Goal: Task Accomplishment & Management: Use online tool/utility

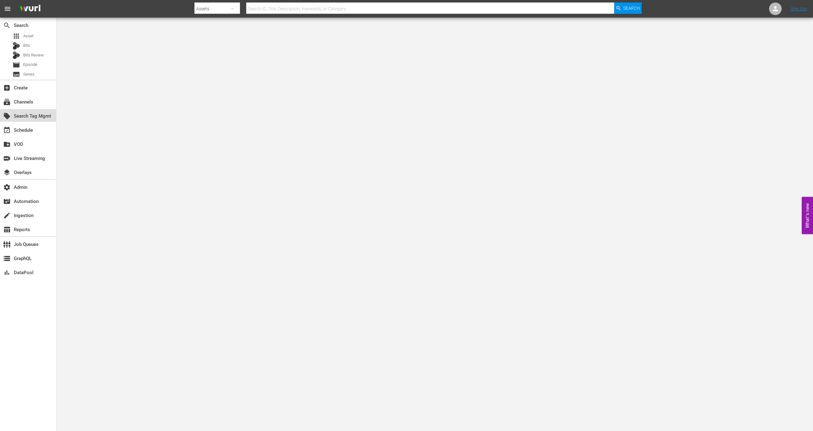
click at [32, 109] on div "local_offer Search Tag Mgmt" at bounding box center [28, 115] width 56 height 13
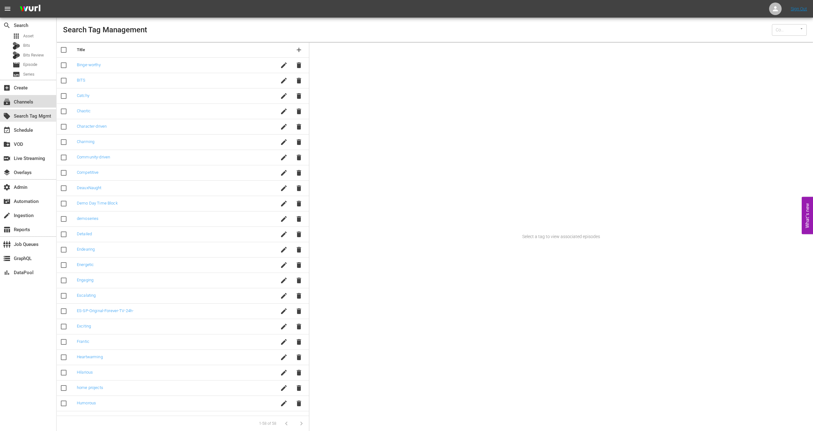
type input "Wurl (15)"
click at [33, 101] on div "subscriptions Channels" at bounding box center [17, 101] width 35 height 6
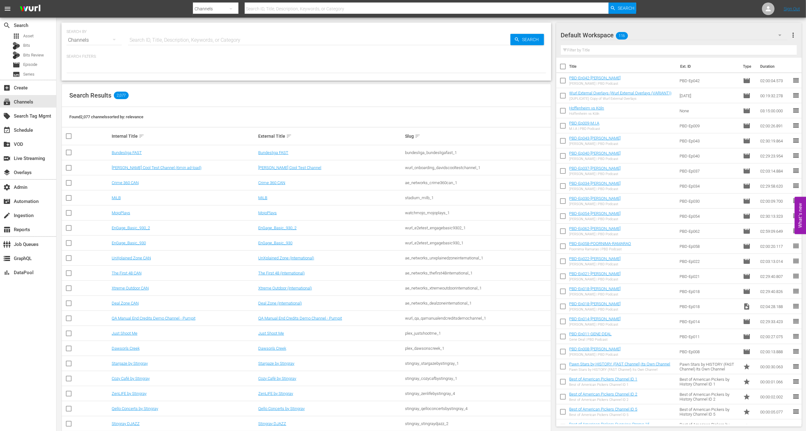
click at [131, 47] on input "text" at bounding box center [319, 40] width 382 height 15
paste input "CineWestern"
type input "CineWestern"
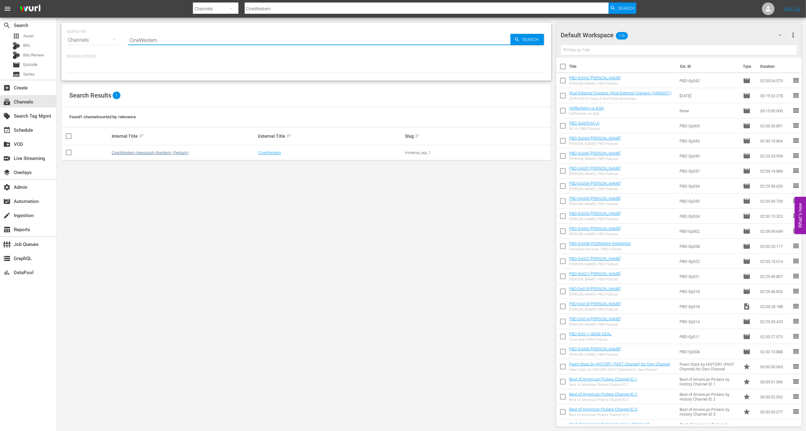
type input "CineWestern"
click at [138, 154] on link "CineWestern (previously Western | Peplum)" at bounding box center [150, 152] width 77 height 5
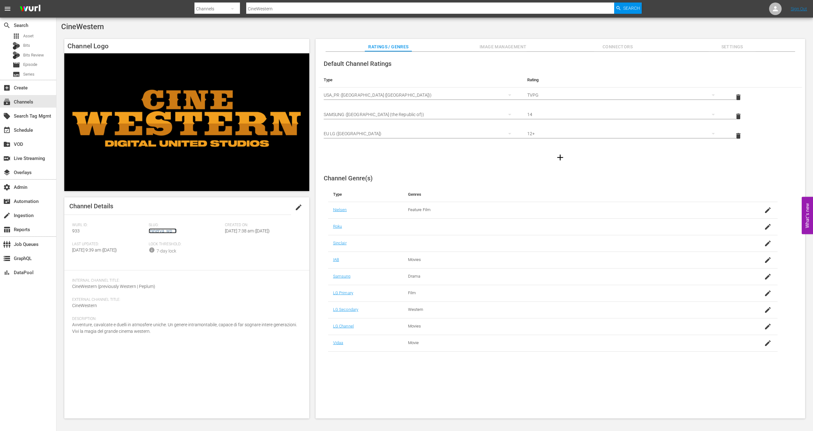
click at [167, 232] on link "minerva_wp_1" at bounding box center [163, 230] width 28 height 5
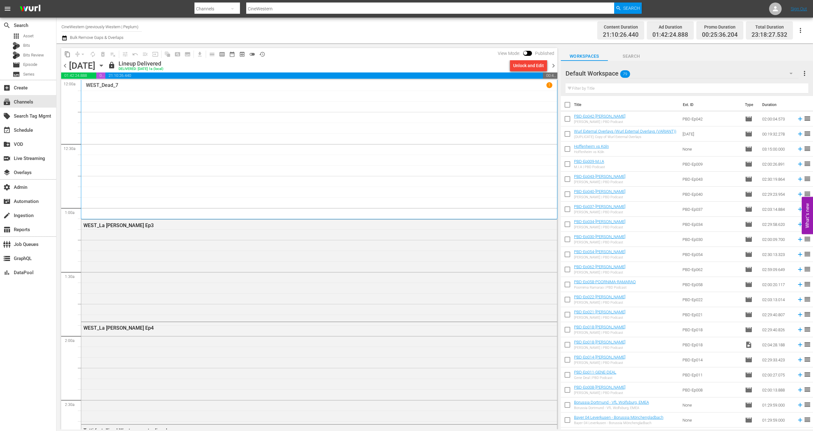
click at [549, 66] on div "Unlock and Edit" at bounding box center [529, 65] width 42 height 11
click at [551, 66] on span "chevron_right" at bounding box center [554, 66] width 8 height 8
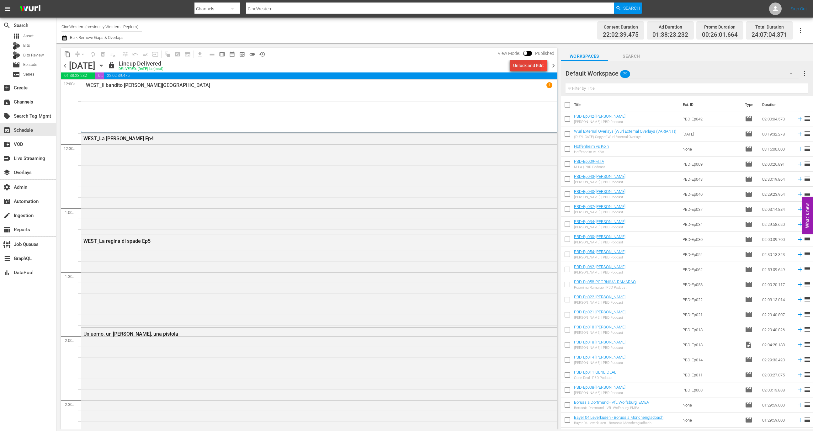
click at [525, 64] on div "Unlock and Edit" at bounding box center [528, 65] width 31 height 11
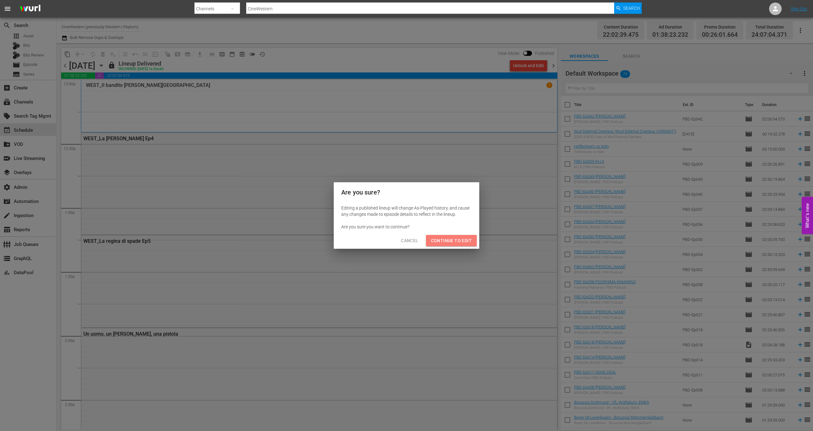
click at [463, 239] on span "Continue to Edit" at bounding box center [451, 241] width 41 height 8
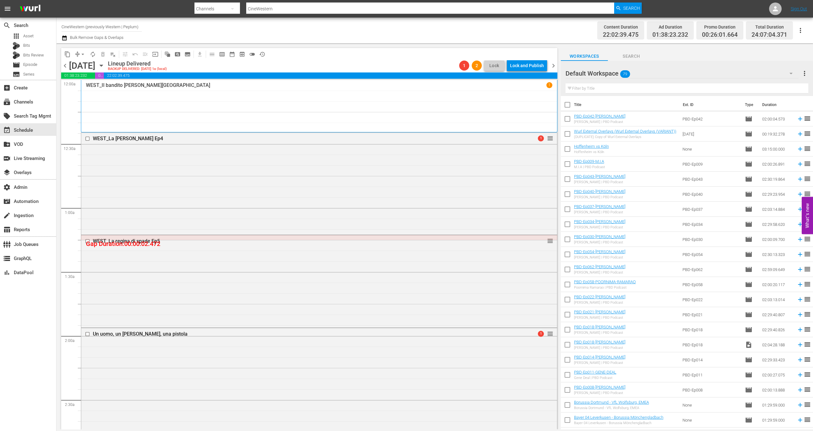
click at [114, 24] on input "CineWestern (previously Western | Peplum)" at bounding box center [101, 26] width 80 height 15
click at [112, 24] on input "CineWestern (previously Western | Peplum)" at bounding box center [101, 26] width 80 height 15
paste input "Alberto Sordi"
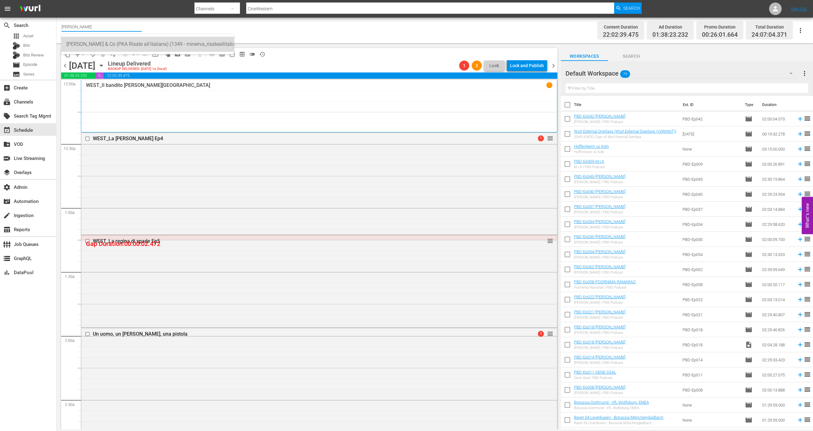
click at [117, 39] on div "Alberto Sordi & Co (PKA Risate all'italiana) (1349 - minerva_risateallitaliana_…" at bounding box center [148, 44] width 162 height 15
type input "Alberto Sordi & Co (PKA Risate all'italiana) (1349 - minerva_risateallitaliana_…"
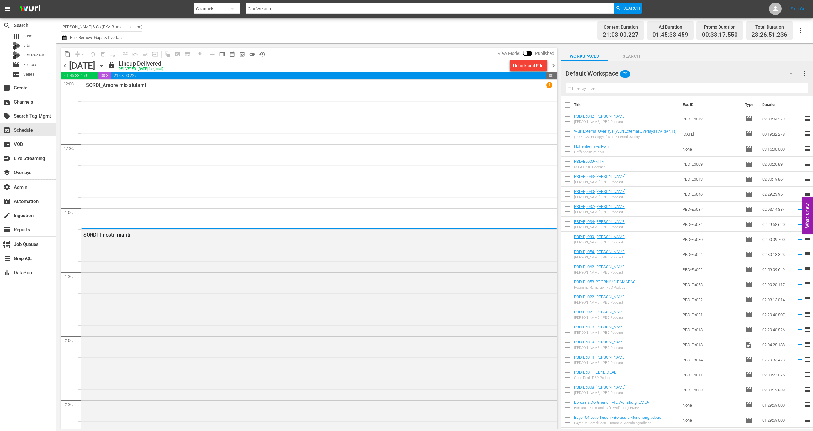
click at [528, 66] on div "Unlock and Edit" at bounding box center [528, 65] width 31 height 11
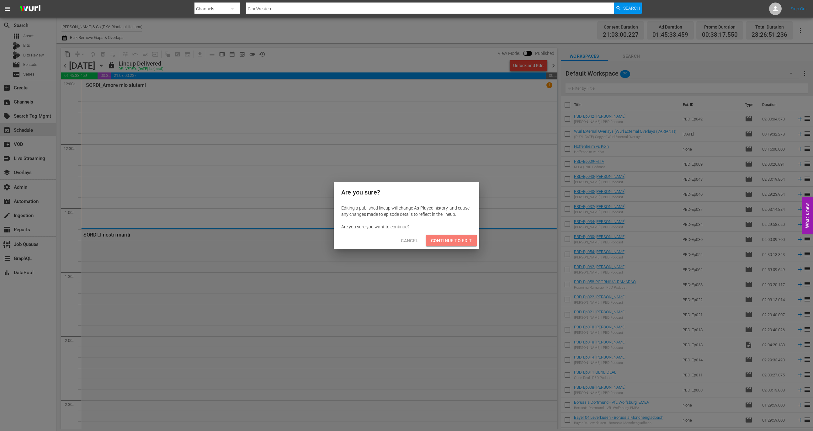
click at [452, 244] on span "Continue to Edit" at bounding box center [451, 241] width 41 height 8
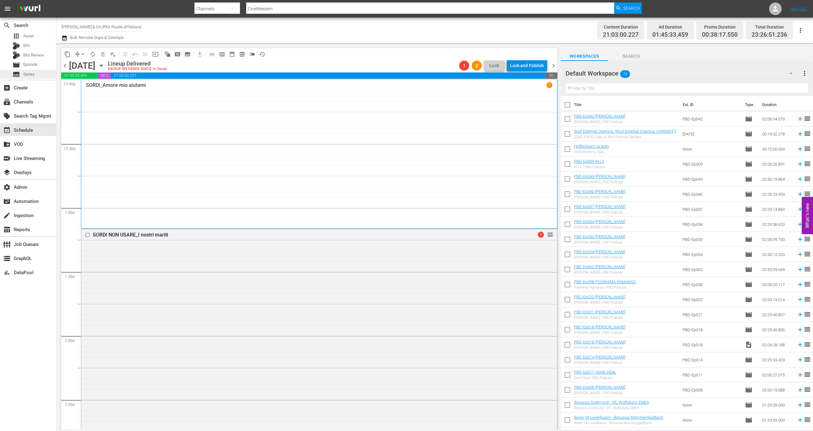
click at [47, 75] on div "subtitles Series" at bounding box center [28, 74] width 56 height 9
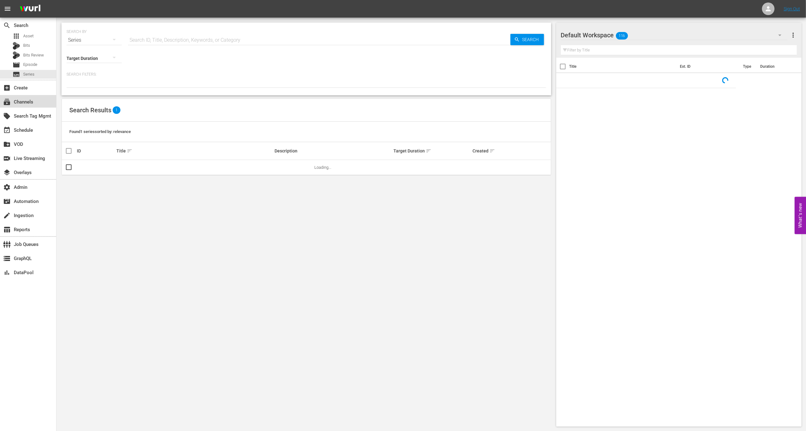
click at [38, 103] on div "subscriptions Channels" at bounding box center [28, 101] width 56 height 13
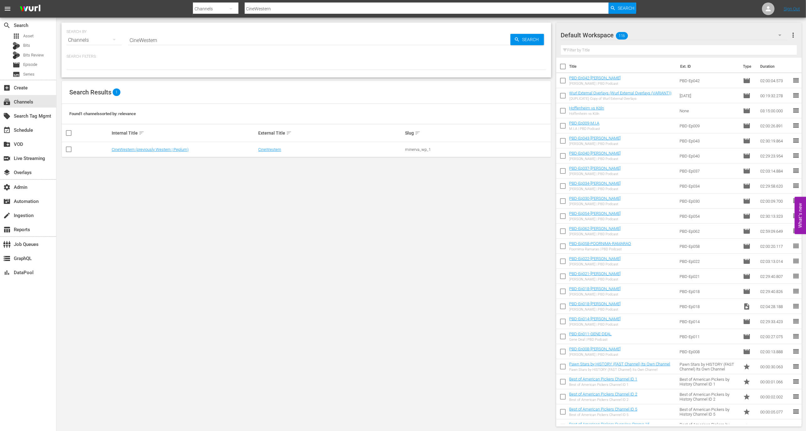
click at [152, 39] on input "CineWestern" at bounding box center [319, 40] width 382 height 15
type input "rugby"
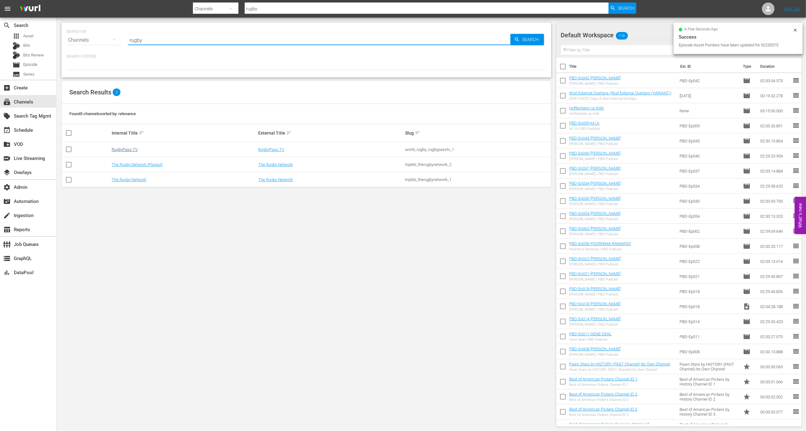
type input "rugby"
click at [129, 147] on link "RugbyPass TV" at bounding box center [125, 149] width 26 height 5
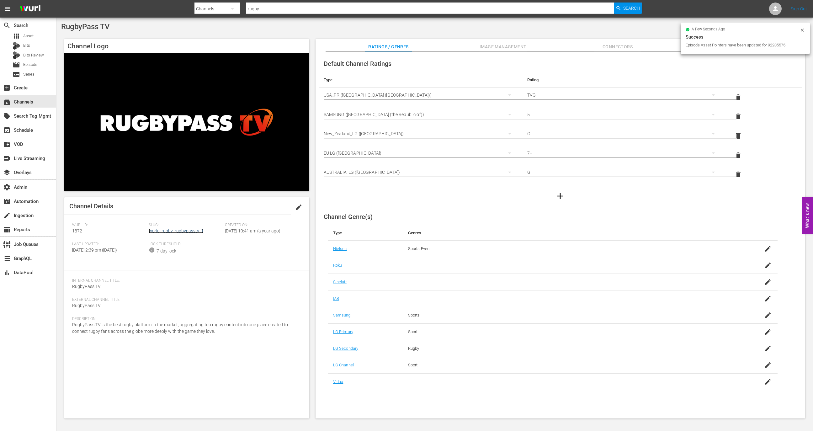
click at [163, 232] on link "world_rugby_rugbypasstv_1" at bounding box center [176, 230] width 55 height 5
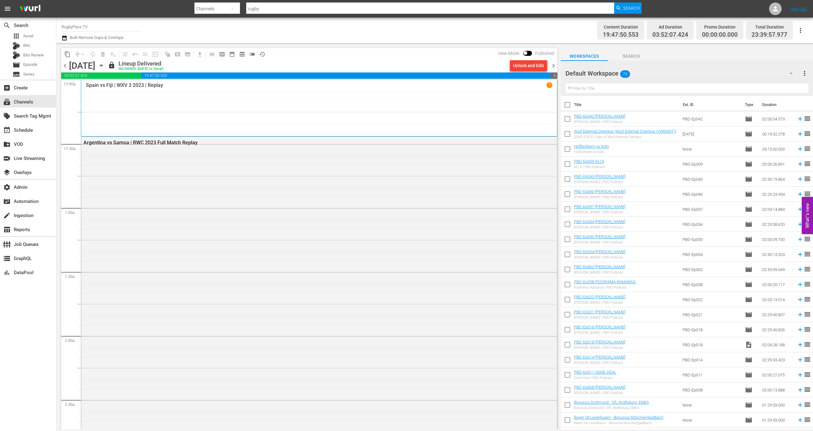
click at [66, 66] on span "chevron_left" at bounding box center [65, 66] width 8 height 8
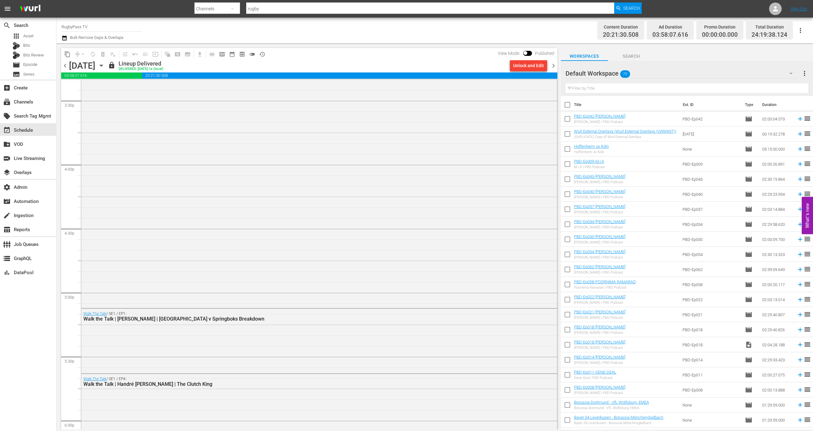
scroll to position [1947, 0]
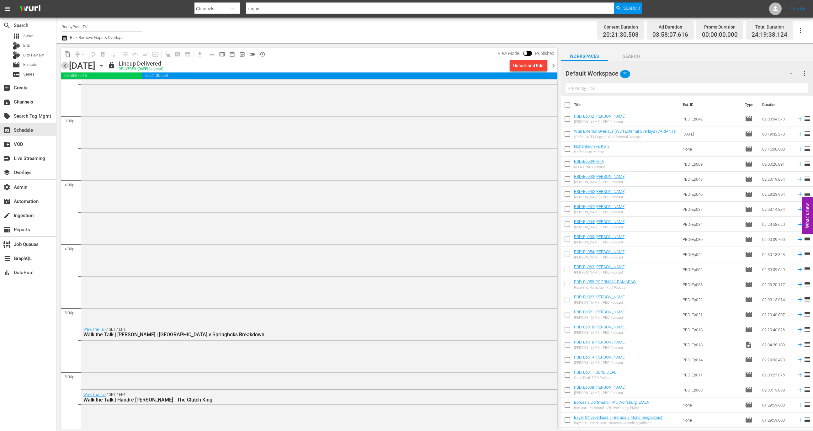
click at [66, 66] on span "chevron_left" at bounding box center [65, 66] width 8 height 8
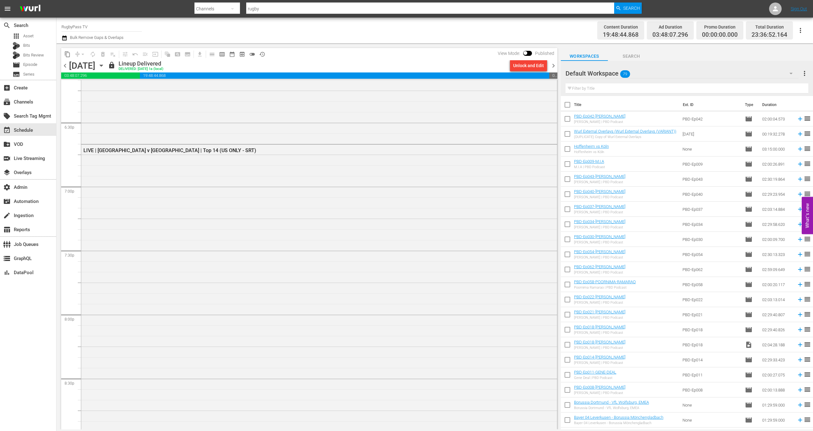
scroll to position [2331, 0]
click at [107, 182] on div "LIVE | Toulouse v Bordeaux | Top 14 (US ONLY - SRT)" at bounding box center [319, 298] width 476 height 319
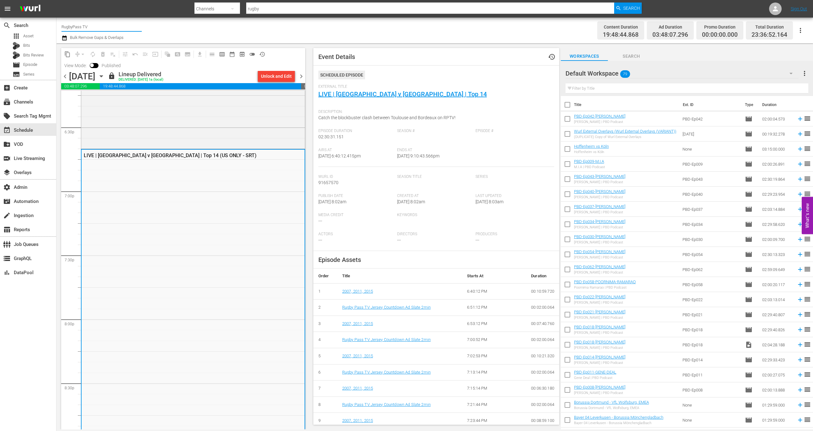
click at [86, 25] on input "RugbyPass TV" at bounding box center [101, 26] width 80 height 15
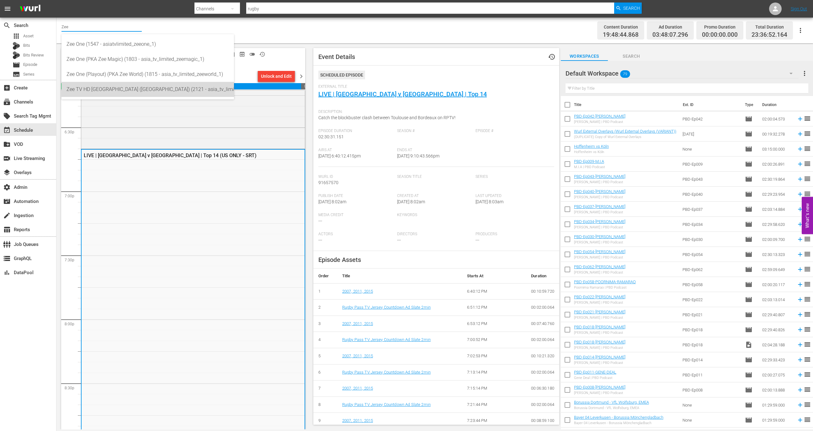
click at [116, 88] on div "Zee TV HD UK (Germany) (2121 - asia_tv_limited_zeetvhdukgermany_1)" at bounding box center [148, 89] width 162 height 15
type input "Zee TV HD UK (Germany) (2121 - asia_tv_limited_zeetvhdukgermany_1)"
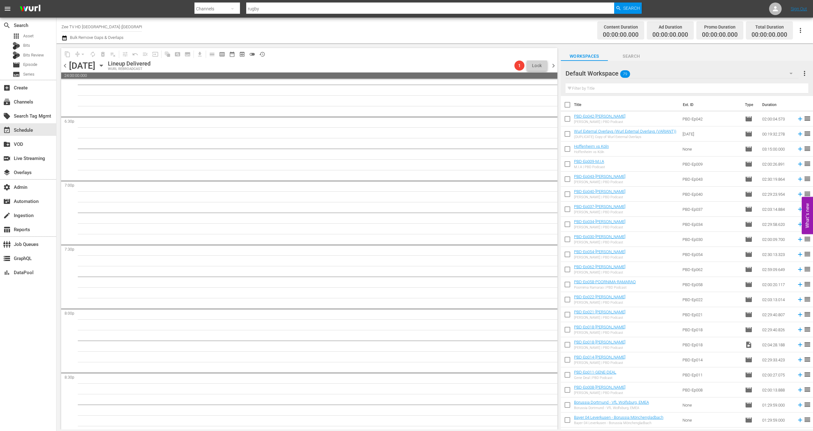
scroll to position [2385, 0]
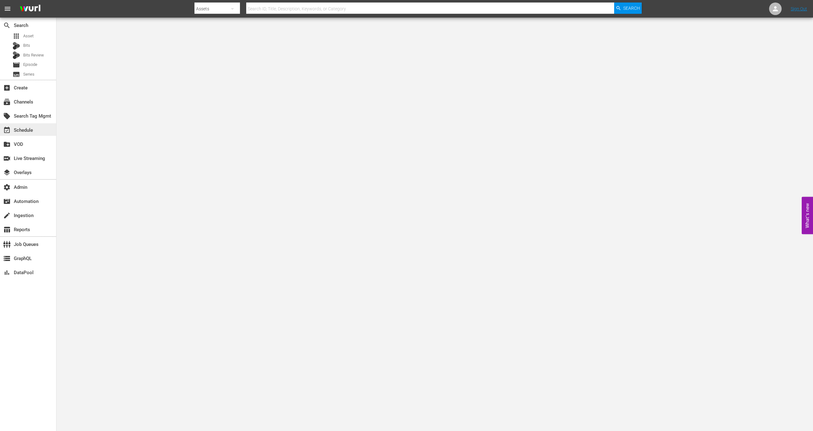
click at [37, 131] on div "event_available Schedule" at bounding box center [28, 129] width 56 height 13
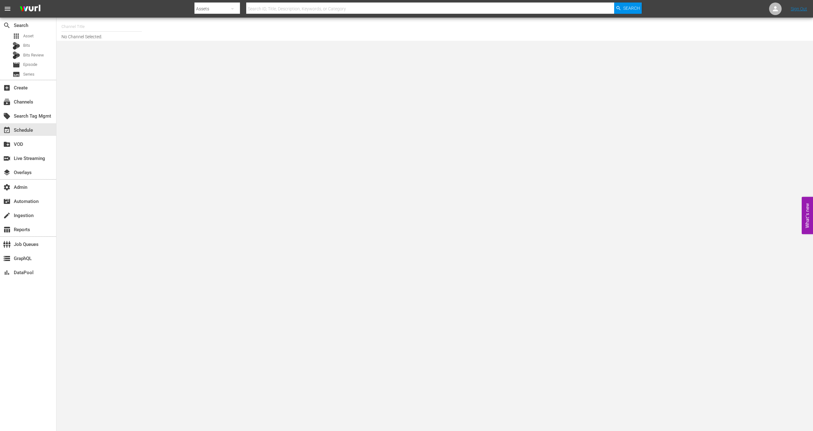
click at [87, 28] on input "text" at bounding box center [101, 26] width 80 height 15
click at [137, 43] on div "Zee One (1547 - asiatvlimited_zeeone_1)" at bounding box center [148, 44] width 162 height 15
type input "Zee One (1547 - asiatvlimited_zeeone_1)"
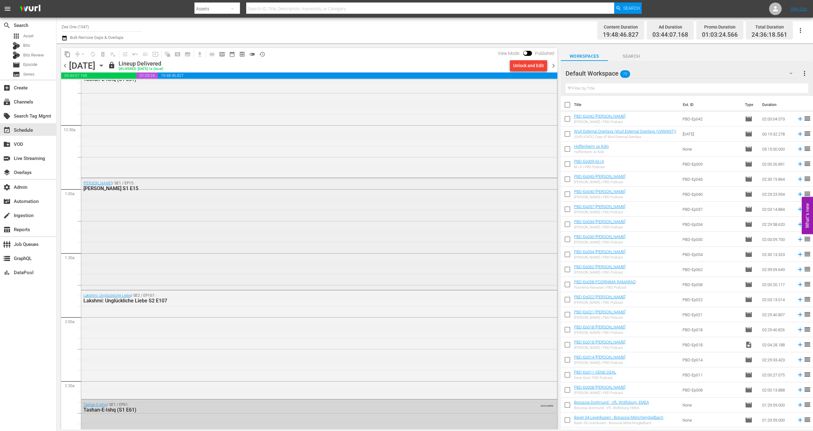
scroll to position [22, 0]
click at [272, 349] on div "Lakshmi: Unglückliche Liebe / SE2 / EP107: Lakshmi: Unglückliche Liebe S2 E107" at bounding box center [319, 340] width 476 height 107
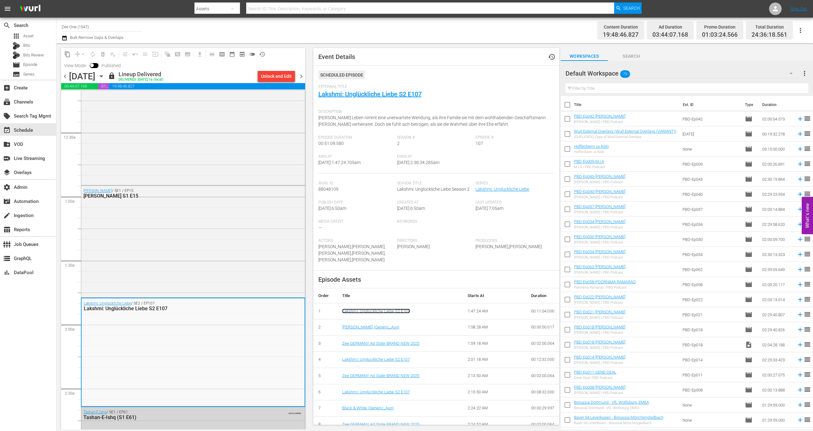
click at [364, 313] on link "Lakshmi: Unglückliche Liebe S2 E107" at bounding box center [376, 311] width 68 height 5
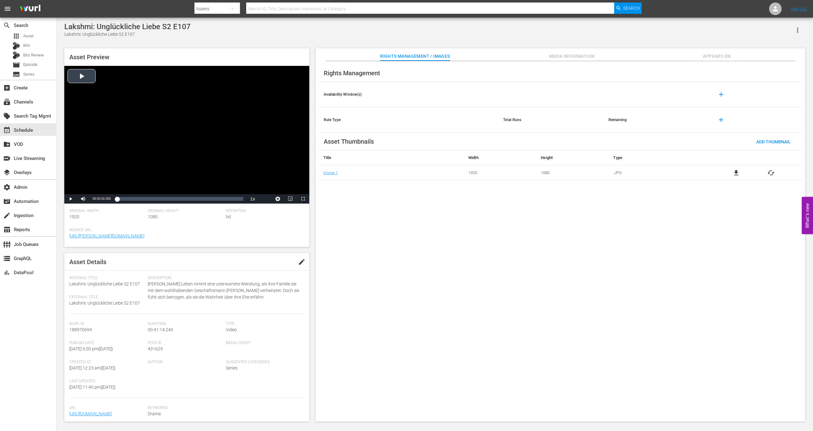
click at [223, 148] on div "Video Player" at bounding box center [186, 130] width 245 height 128
click at [177, 200] on div "Loaded : 0.73% 00:19:41.726 00:00:02.059" at bounding box center [180, 199] width 126 height 6
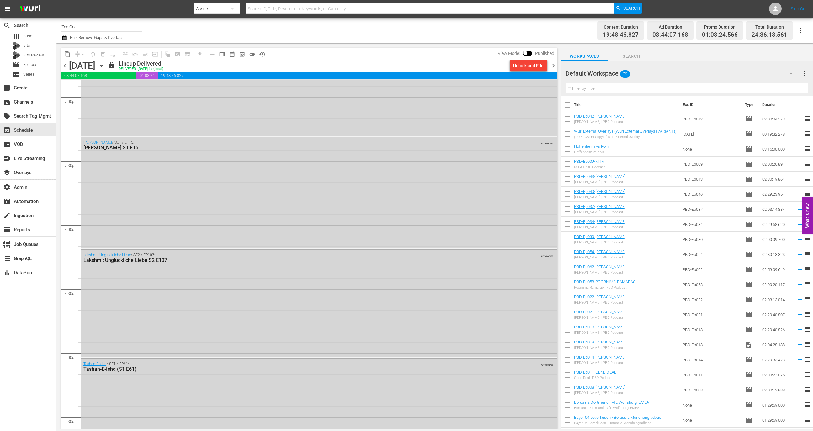
scroll to position [2754, 0]
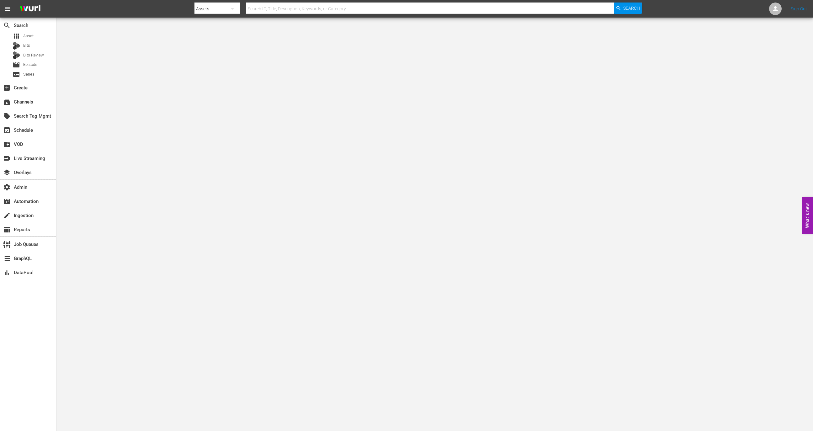
click at [42, 136] on div "event_available Schedule" at bounding box center [28, 130] width 56 height 14
click at [43, 130] on div "event_available Schedule" at bounding box center [28, 129] width 56 height 13
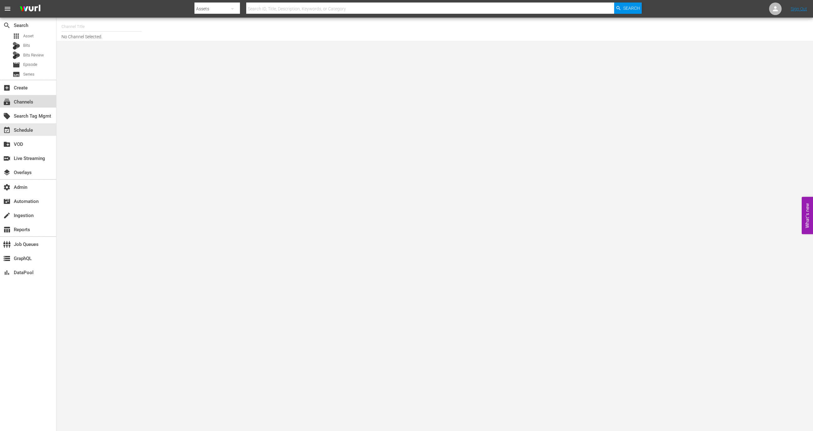
click at [45, 101] on div "subscriptions Channels" at bounding box center [28, 101] width 56 height 13
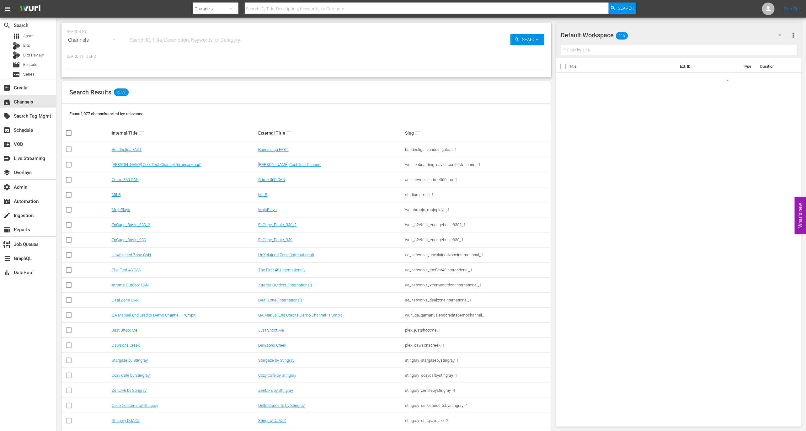
click at [158, 35] on input "text" at bounding box center [319, 40] width 382 height 15
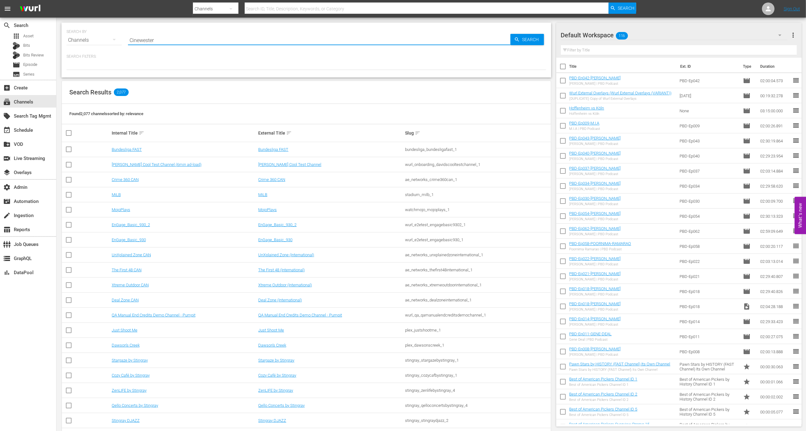
type input "Cinewestern"
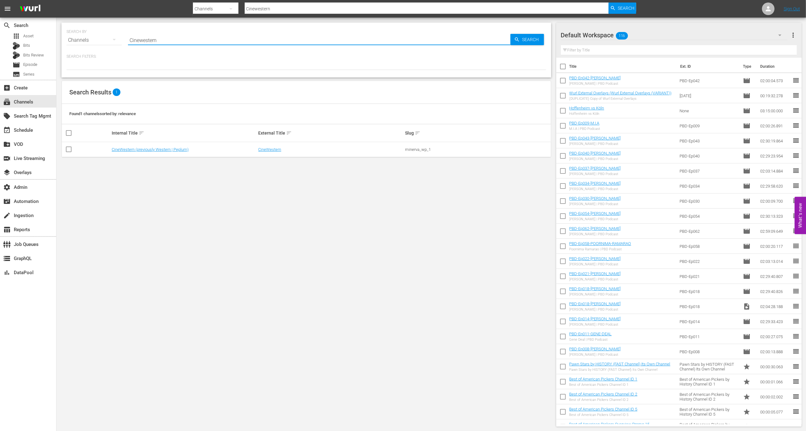
type input "Cinewestern"
click at [418, 148] on div "minerva_wp_1" at bounding box center [477, 149] width 145 height 5
copy div "minerva_wp_1"
click at [142, 44] on input "Cinewestern" at bounding box center [319, 40] width 382 height 15
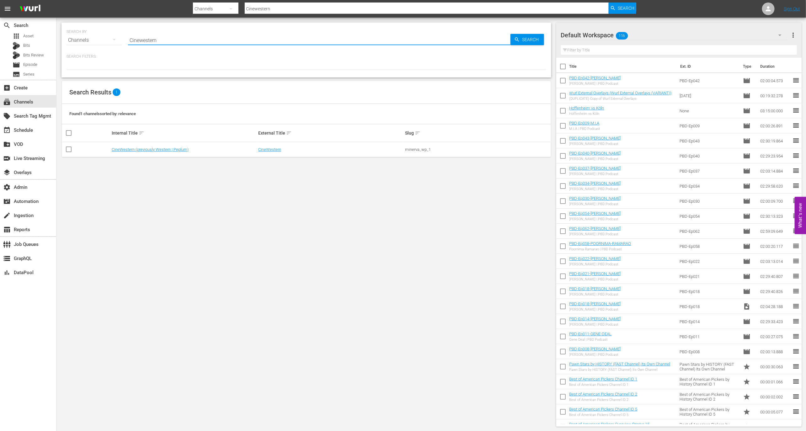
click at [142, 44] on input "Cinewestern" at bounding box center [319, 40] width 382 height 15
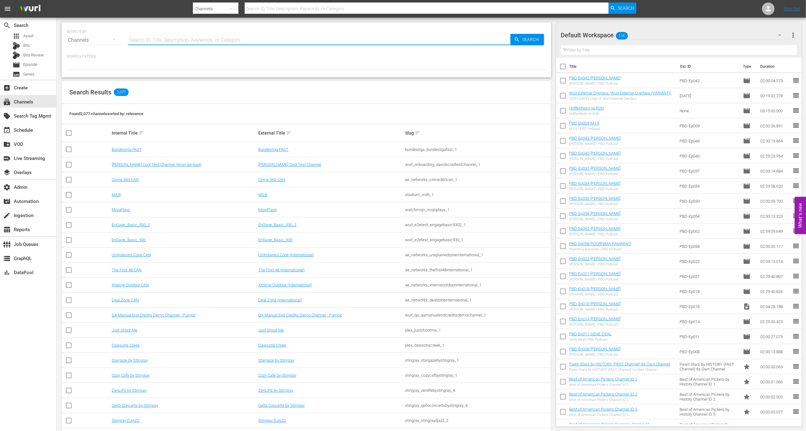
paste input "Alberto Sordi"
type input "Alberto Sordi"
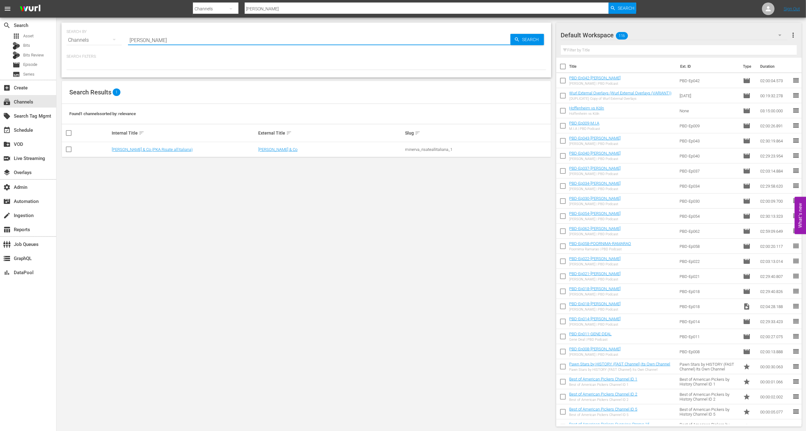
type input "Alberto Sordi"
click at [432, 147] on div "minerva_risateallitaliana_1" at bounding box center [477, 149] width 145 height 5
copy div "minerva_risateallitaliana_1"
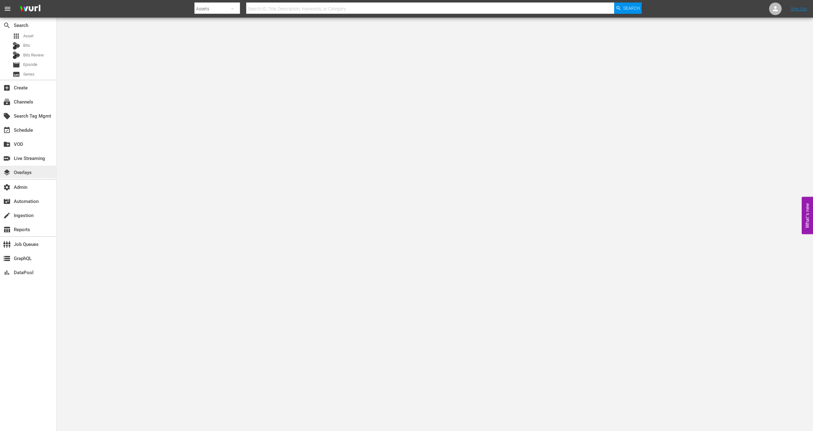
click at [31, 174] on div "layers Overlays" at bounding box center [17, 172] width 35 height 6
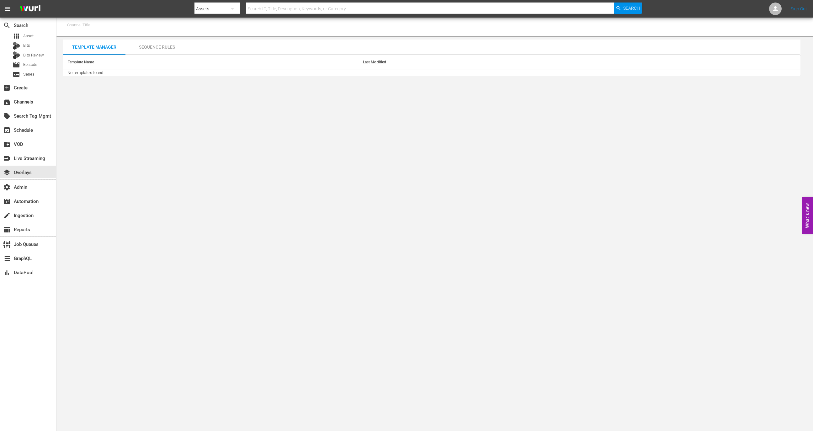
click at [107, 22] on input "text" at bounding box center [107, 25] width 80 height 15
click at [136, 53] on div "[PERSON_NAME] and Friends (1843 - cinedigm_entertainment_corp_barneyandfriends_…" at bounding box center [153, 57] width 162 height 15
type input "[PERSON_NAME] and Friends (1843 - cinedigm_entertainment_corp_barneyandfriends_…"
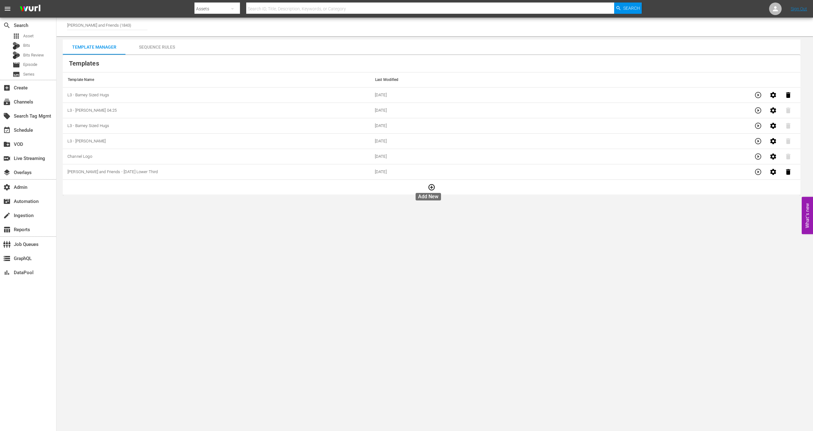
click at [428, 185] on icon "button" at bounding box center [431, 187] width 6 height 6
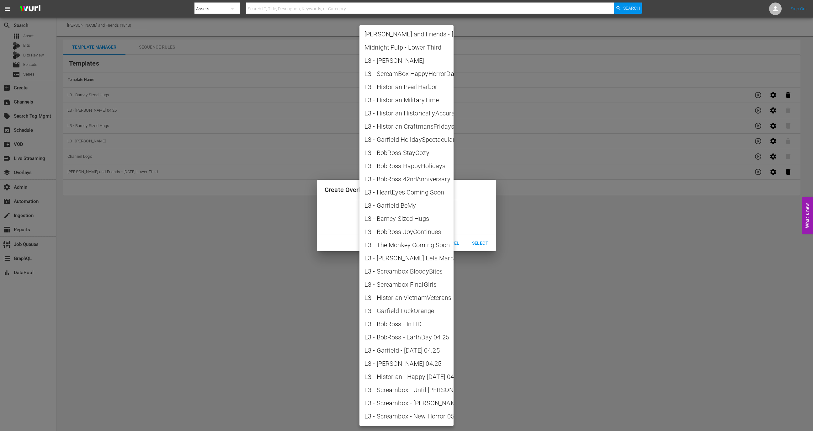
click at [409, 221] on body "menu Search By Assets Search ID, Title, Description, Keywords, or Category Sear…" at bounding box center [406, 215] width 813 height 431
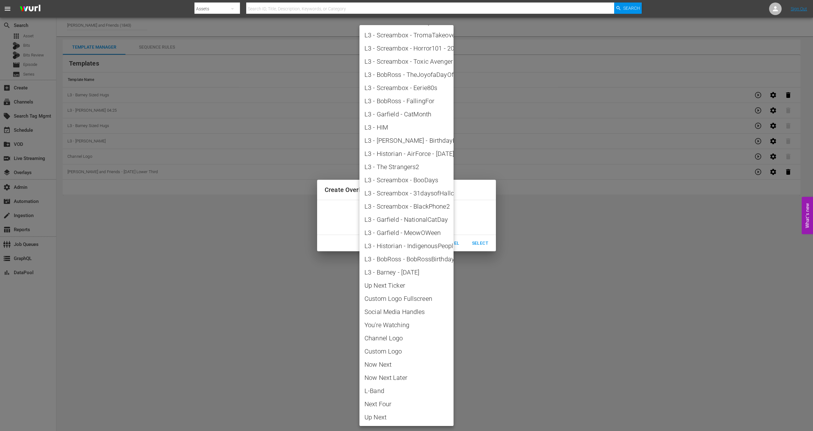
click at [425, 245] on span "L3 - Historian - IndigenousPeoplesDay" at bounding box center [407, 245] width 84 height 9
type input "L3 - Historian - IndigenousPeoplesDay"
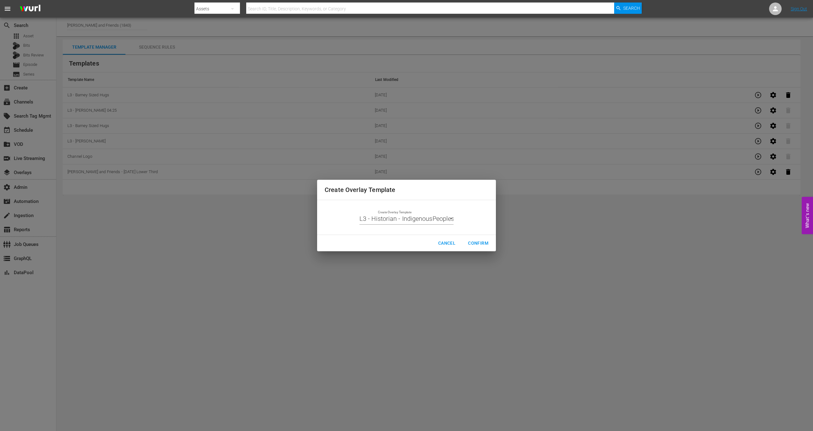
click at [444, 214] on div "Create Overlay Template L3 - Historian - IndigenousPeoplesDay L3 - Historian - …" at bounding box center [406, 217] width 94 height 14
click at [444, 215] on body "menu Search By Assets Search ID, Title, Description, Keywords, or Category Sear…" at bounding box center [406, 215] width 813 height 431
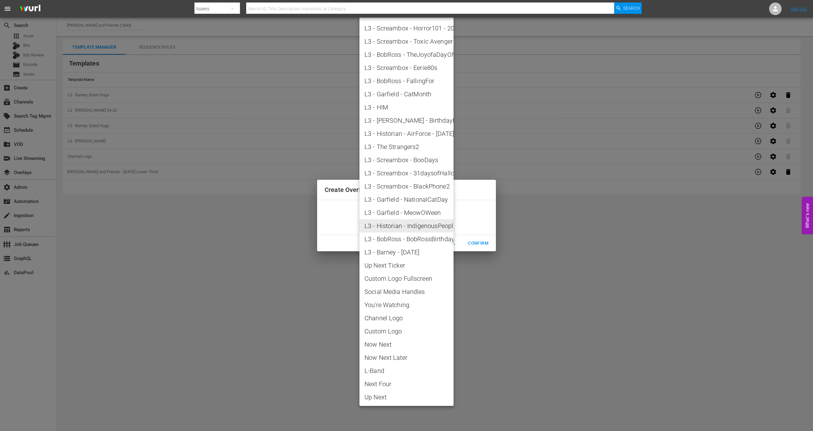
click at [207, 288] on div at bounding box center [406, 215] width 813 height 431
